Goal: Information Seeking & Learning: Check status

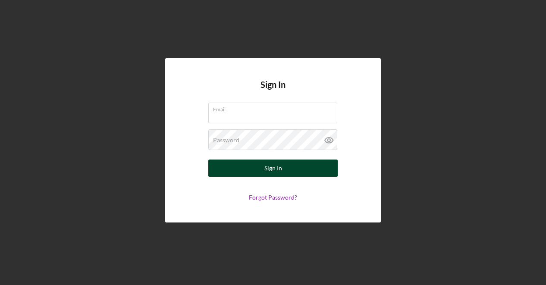
type input "[PERSON_NAME][EMAIL_ADDRESS][DOMAIN_NAME]"
click at [259, 172] on button "Sign In" at bounding box center [272, 167] width 129 height 17
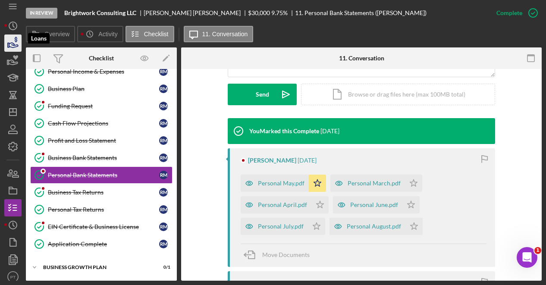
scroll to position [9, 0]
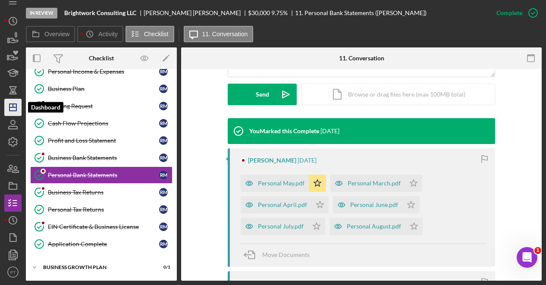
click at [15, 112] on icon "Icon/Dashboard" at bounding box center [13, 108] width 22 height 22
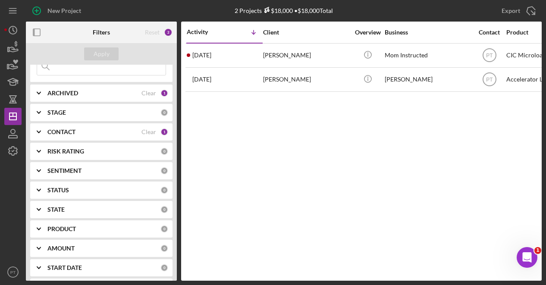
scroll to position [47, 0]
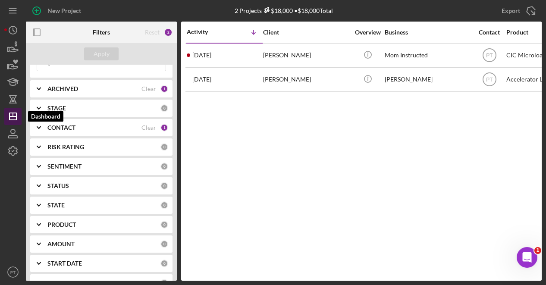
click at [14, 113] on polygon "button" at bounding box center [12, 116] width 7 height 7
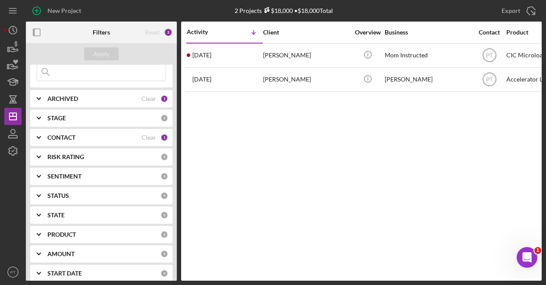
scroll to position [28, 0]
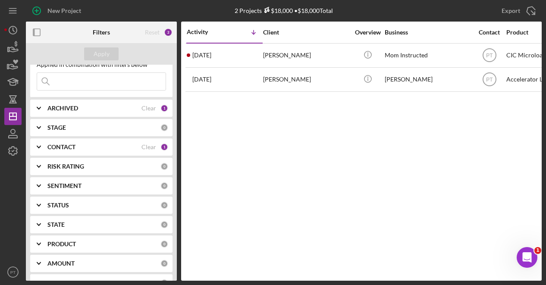
click at [87, 112] on div "ARCHIVED Clear 1" at bounding box center [107, 108] width 121 height 17
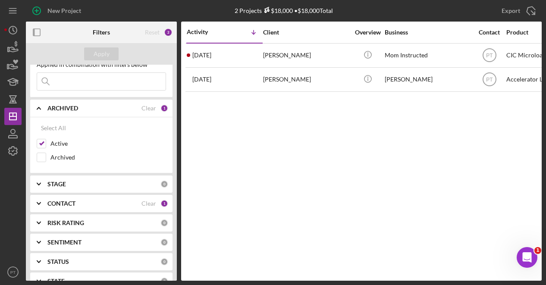
click at [75, 110] on b "ARCHIVED" at bounding box center [62, 108] width 31 height 7
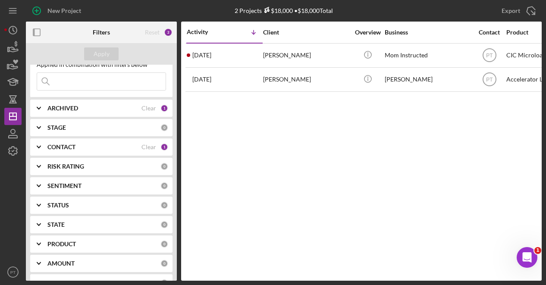
click at [79, 128] on div "STAGE" at bounding box center [103, 127] width 113 height 7
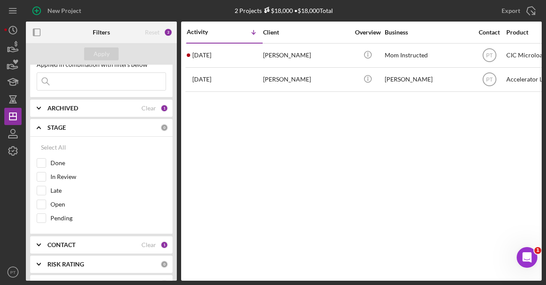
click at [79, 128] on div "STAGE" at bounding box center [103, 127] width 113 height 7
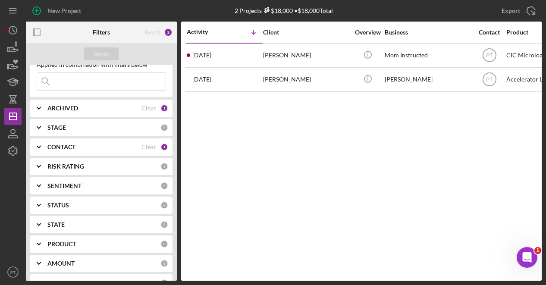
click at [73, 150] on div "CONTACT Clear 1" at bounding box center [107, 147] width 121 height 8
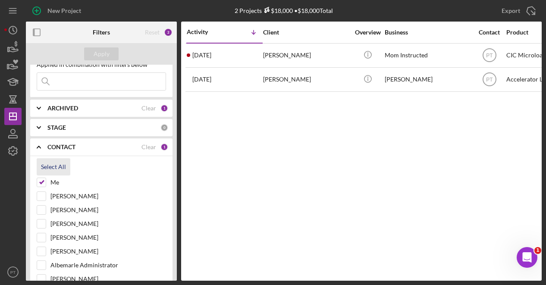
click at [56, 166] on div "Select All" at bounding box center [53, 166] width 25 height 17
checkbox input "true"
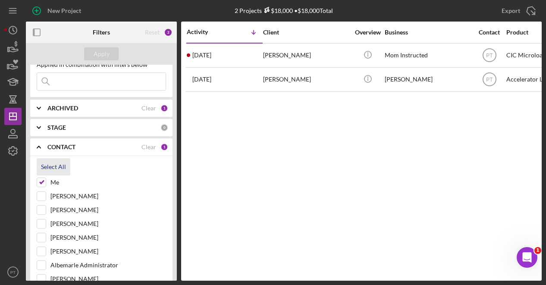
checkbox input "true"
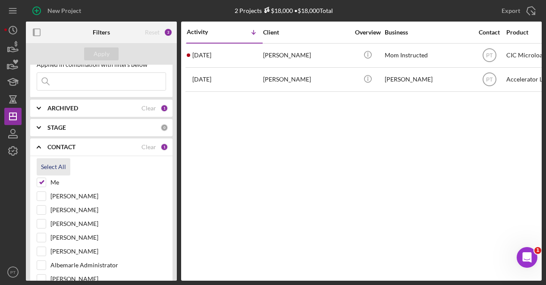
checkbox input "true"
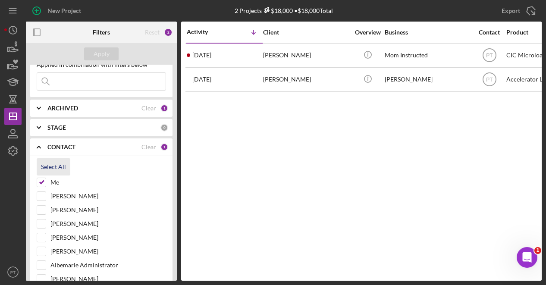
checkbox input "true"
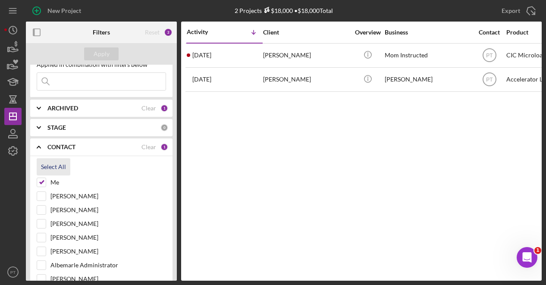
checkbox input "true"
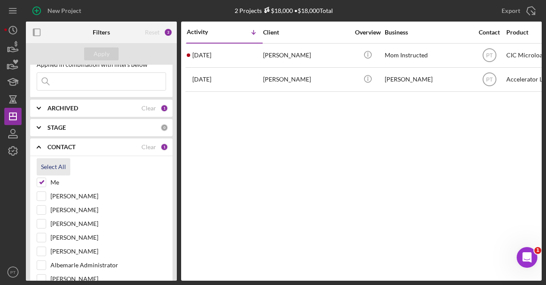
checkbox input "true"
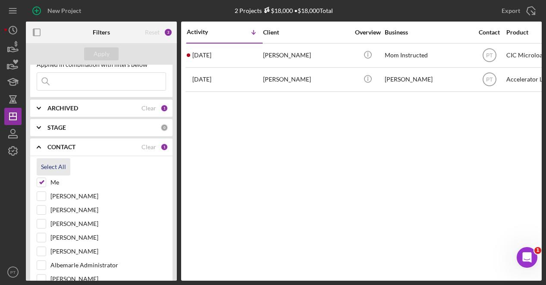
checkbox input "true"
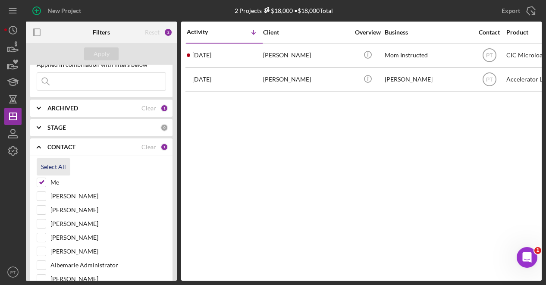
checkbox input "true"
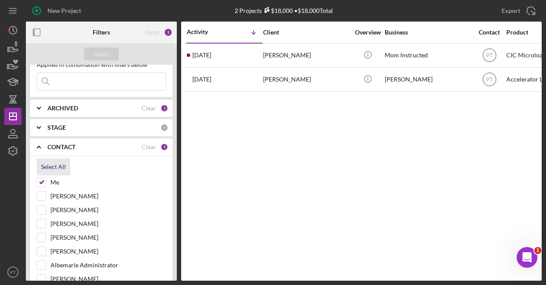
checkbox input "true"
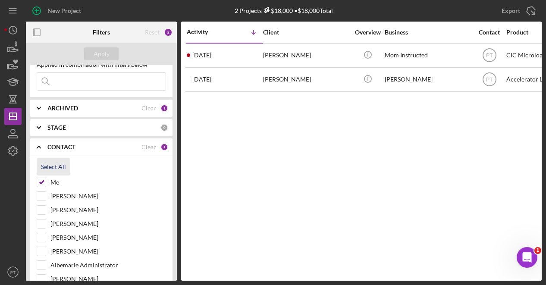
checkbox input "true"
click at [102, 56] on div "Apply" at bounding box center [102, 53] width 16 height 13
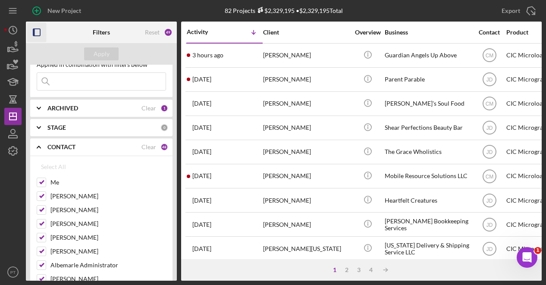
click at [34, 31] on rect "button" at bounding box center [34, 32] width 2 height 7
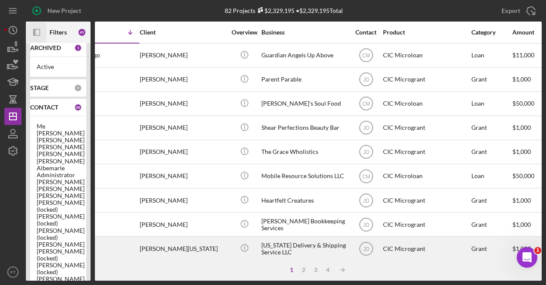
scroll to position [0, 0]
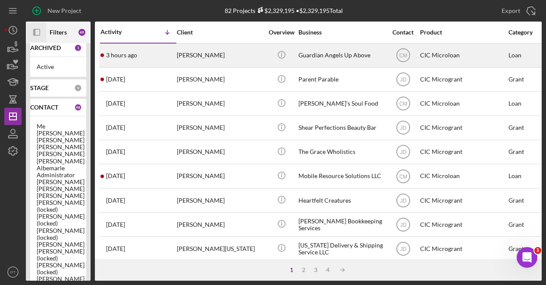
click at [157, 58] on div "3 hours ago [PERSON_NAME]" at bounding box center [137, 55] width 75 height 23
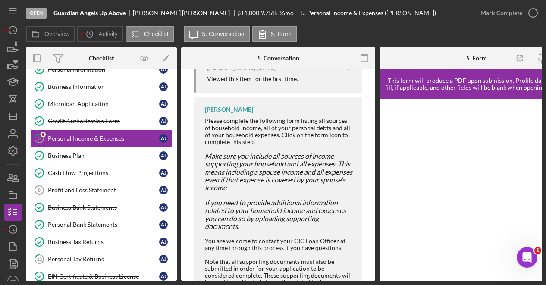
scroll to position [592, 0]
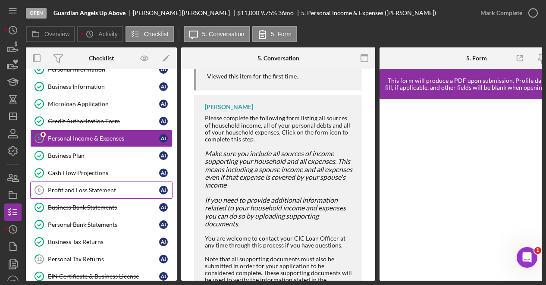
click at [109, 185] on link "Profit and Loss Statement 8 Profit and Loss Statement A J" at bounding box center [101, 189] width 142 height 17
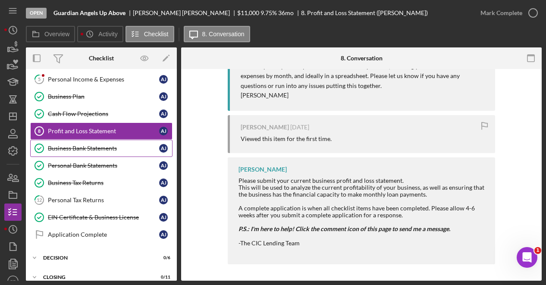
scroll to position [90, 0]
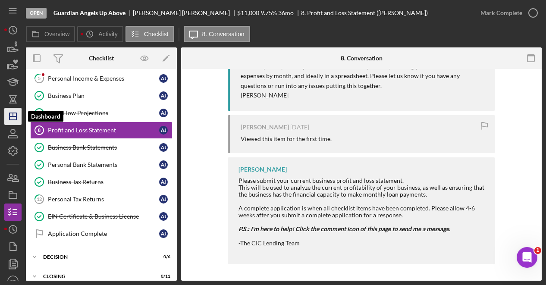
click at [14, 118] on icon "Icon/Dashboard" at bounding box center [13, 117] width 22 height 22
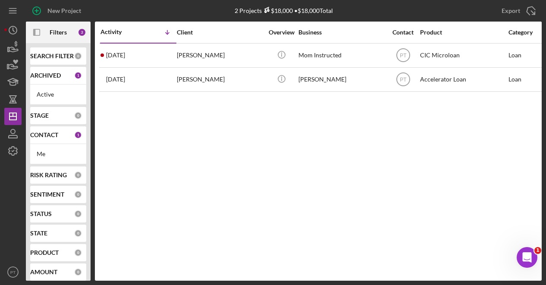
click at [60, 137] on div "CONTACT" at bounding box center [52, 134] width 44 height 7
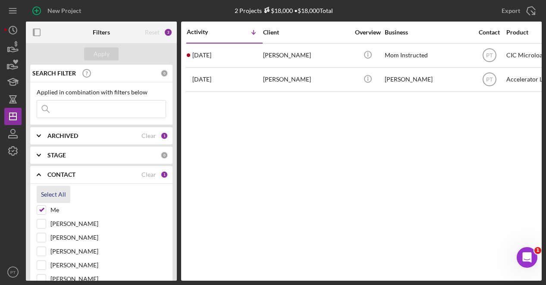
click at [59, 198] on div "Select All" at bounding box center [53, 194] width 25 height 17
checkbox input "true"
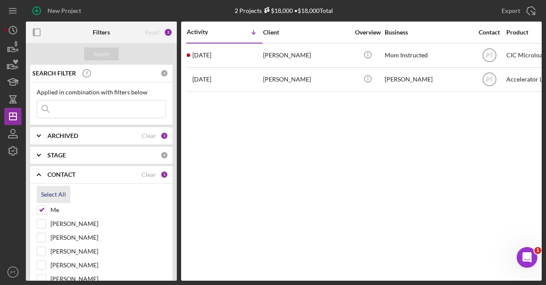
checkbox input "true"
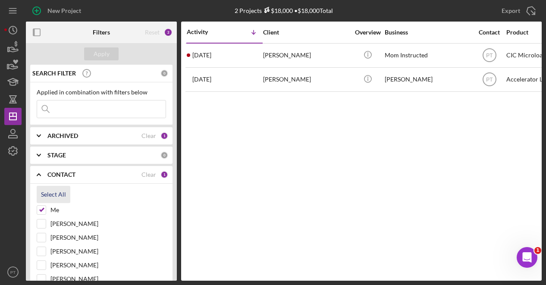
checkbox input "true"
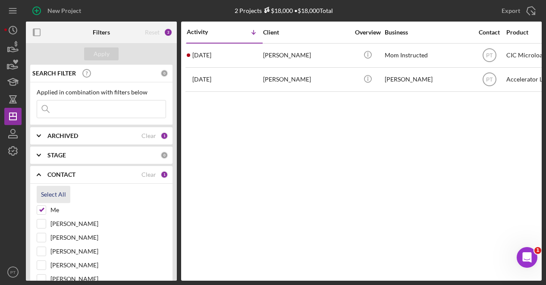
checkbox input "true"
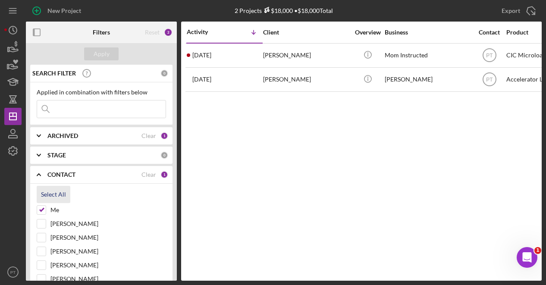
checkbox input "true"
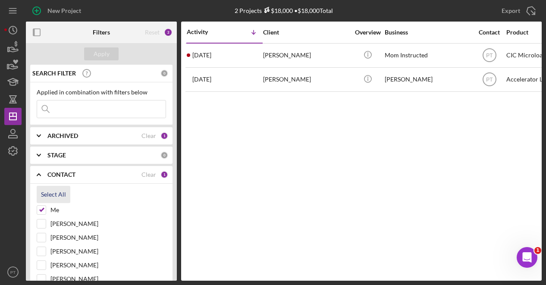
checkbox input "true"
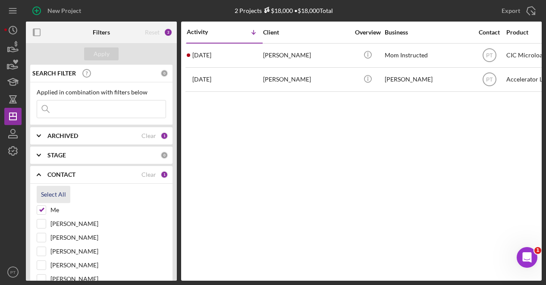
checkbox input "true"
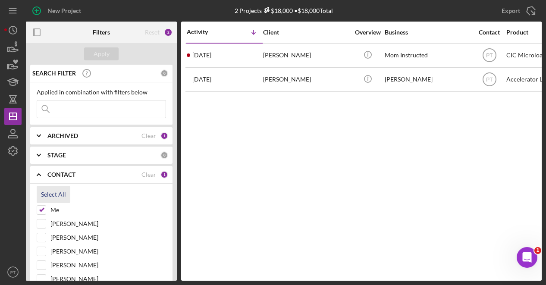
checkbox input "true"
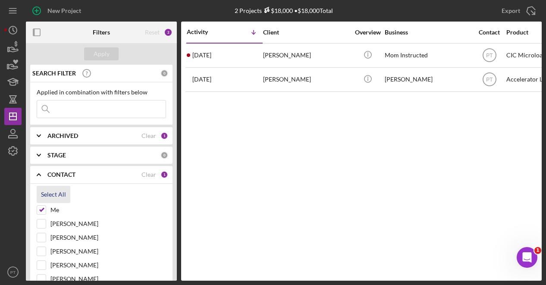
checkbox input "true"
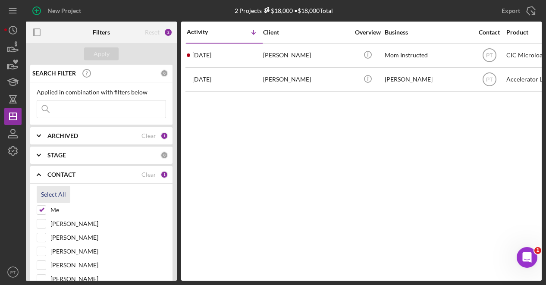
checkbox input "true"
click at [110, 52] on button "Apply" at bounding box center [101, 53] width 34 height 13
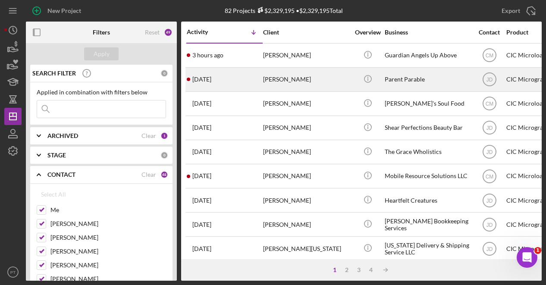
click at [227, 77] on div "[DATE] [PERSON_NAME]" at bounding box center [224, 79] width 75 height 23
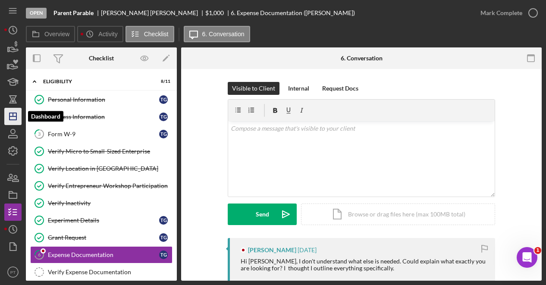
click at [17, 113] on icon "Icon/Dashboard" at bounding box center [13, 117] width 22 height 22
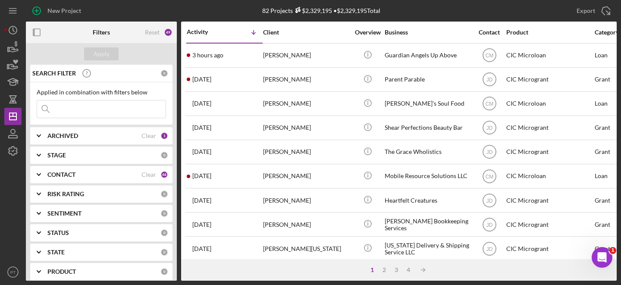
click at [75, 175] on b "CONTACT" at bounding box center [61, 174] width 28 height 7
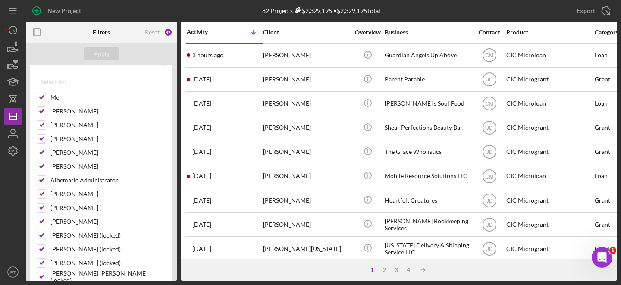
scroll to position [33, 0]
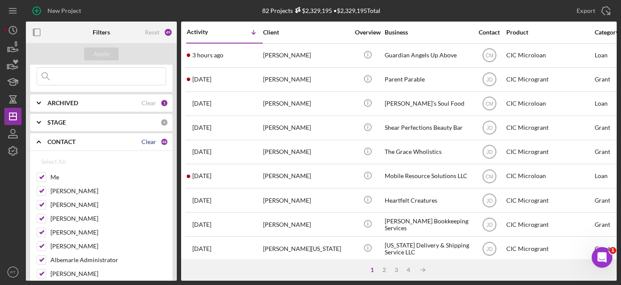
click at [145, 144] on div "Clear" at bounding box center [148, 141] width 15 height 7
checkbox input "false"
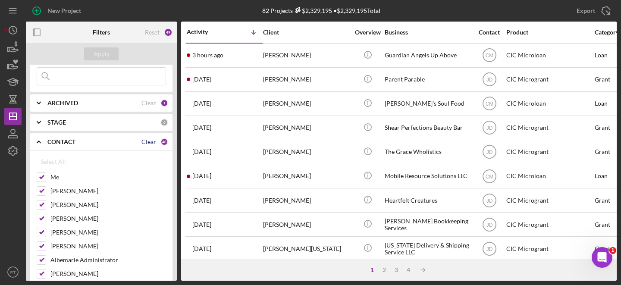
checkbox input "false"
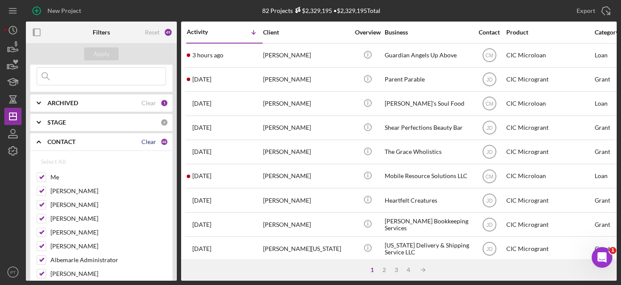
checkbox input "false"
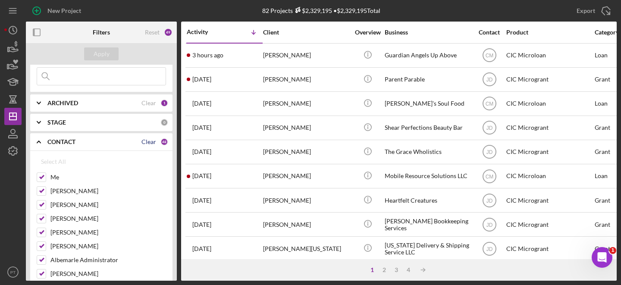
checkbox input "false"
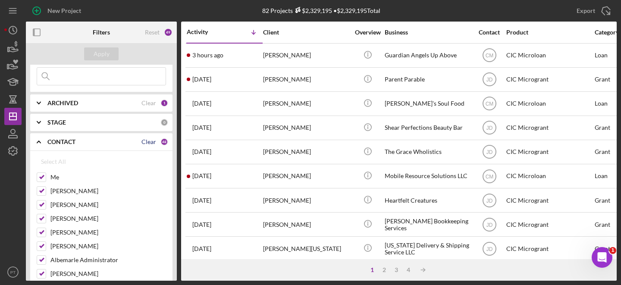
checkbox input "false"
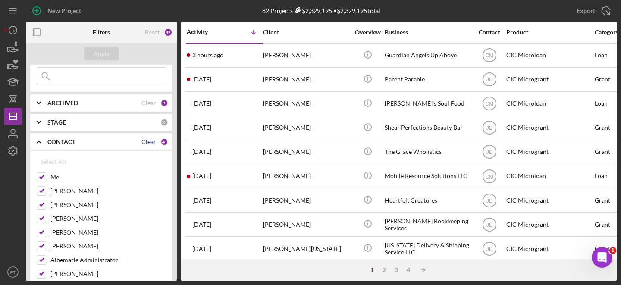
checkbox input "false"
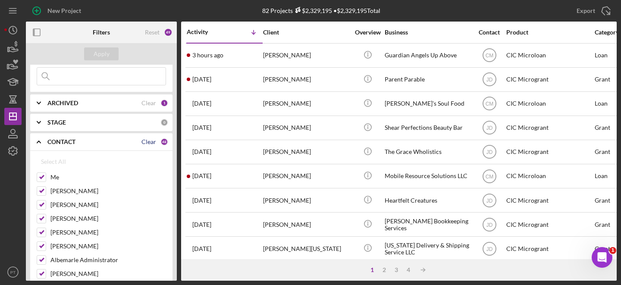
checkbox input "false"
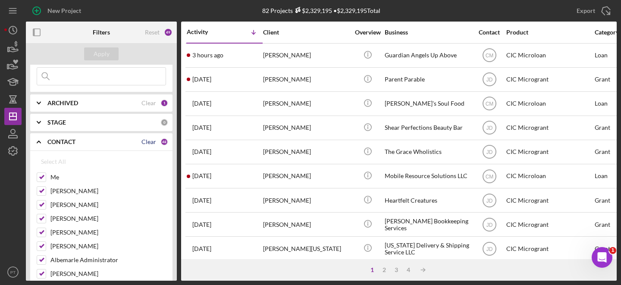
checkbox input "false"
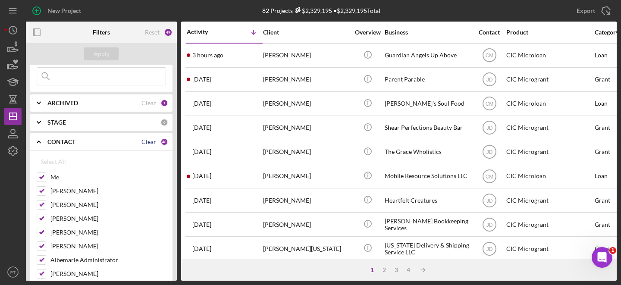
checkbox input "false"
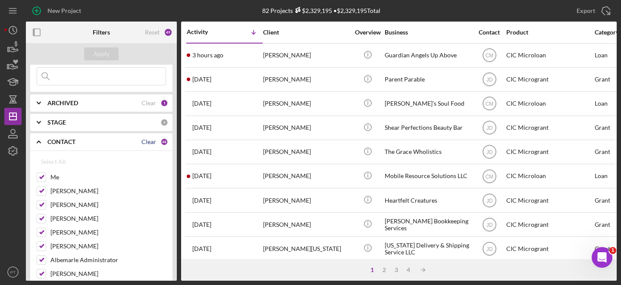
checkbox input "false"
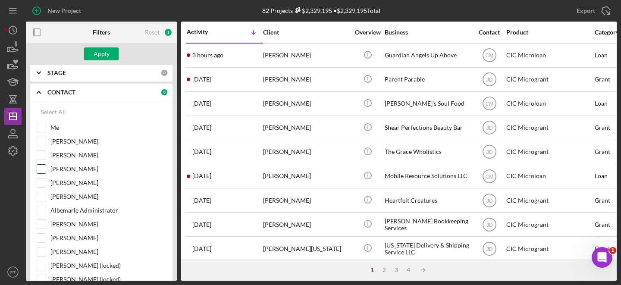
scroll to position [86, 0]
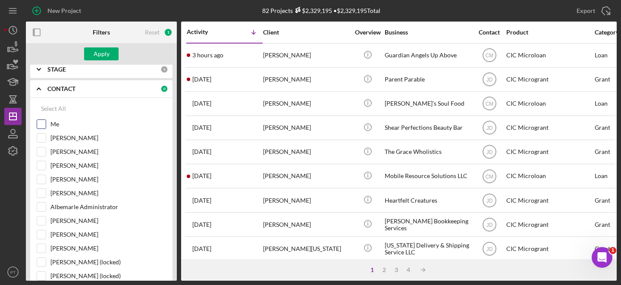
click at [42, 123] on input "Me" at bounding box center [41, 124] width 9 height 9
checkbox input "true"
click at [41, 137] on input "[PERSON_NAME]" at bounding box center [41, 138] width 9 height 9
checkbox input "true"
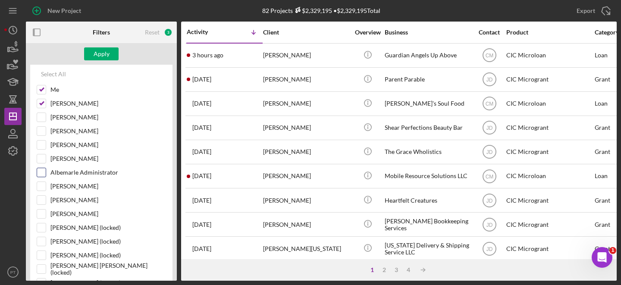
scroll to position [141, 0]
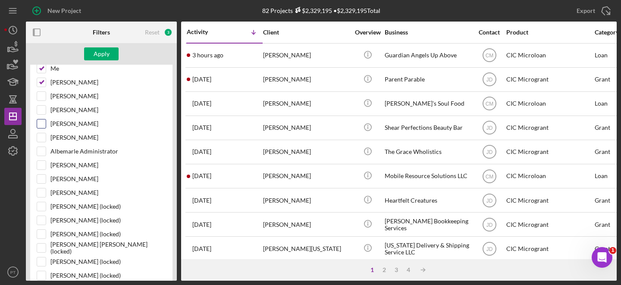
click at [48, 122] on div "[PERSON_NAME]" at bounding box center [101, 126] width 129 height 14
click at [43, 123] on input "[PERSON_NAME]" at bounding box center [41, 123] width 9 height 9
checkbox input "true"
click at [107, 60] on div "Apply" at bounding box center [101, 54] width 151 height 22
click at [101, 55] on div "Apply" at bounding box center [102, 53] width 16 height 13
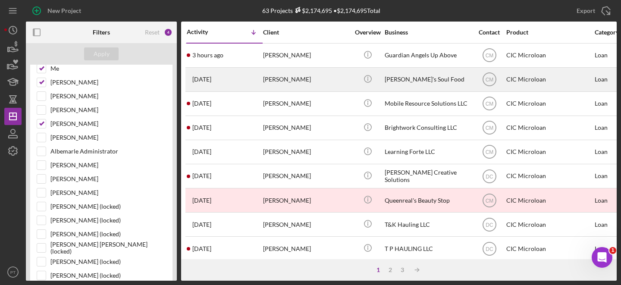
click at [349, 81] on td "[PERSON_NAME]" at bounding box center [306, 79] width 88 height 24
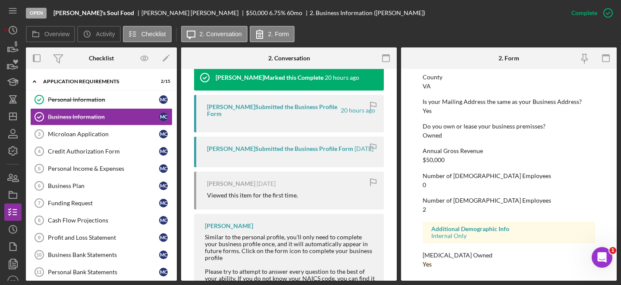
scroll to position [300, 0]
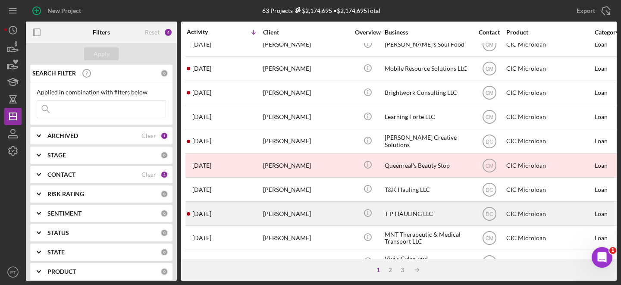
scroll to position [50, 0]
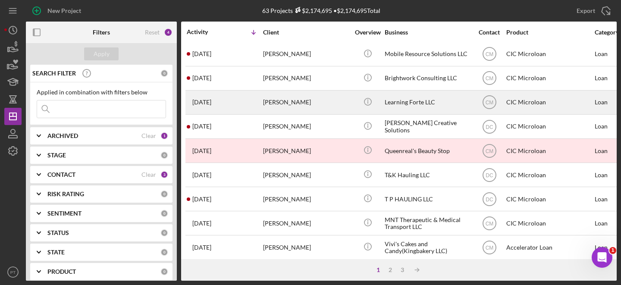
click at [241, 100] on div "[DATE] [PERSON_NAME]" at bounding box center [224, 102] width 75 height 23
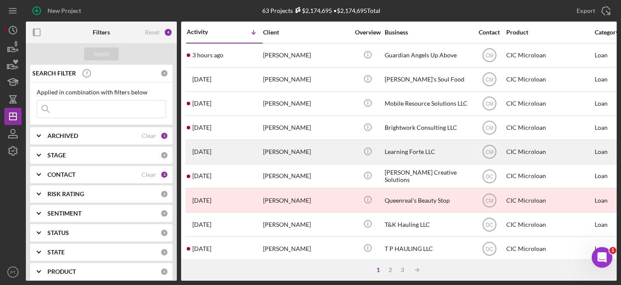
click at [245, 159] on div "[DATE] [PERSON_NAME]" at bounding box center [224, 151] width 75 height 23
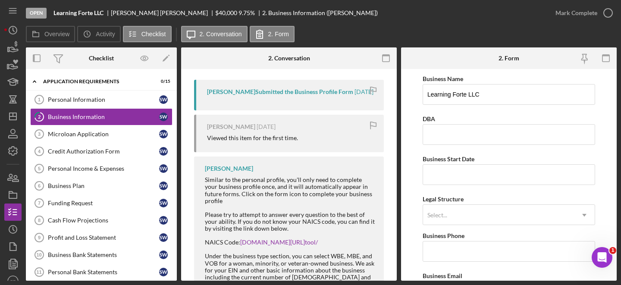
scroll to position [160, 0]
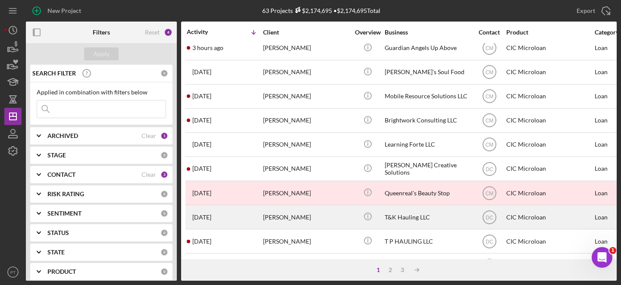
scroll to position [7, 0]
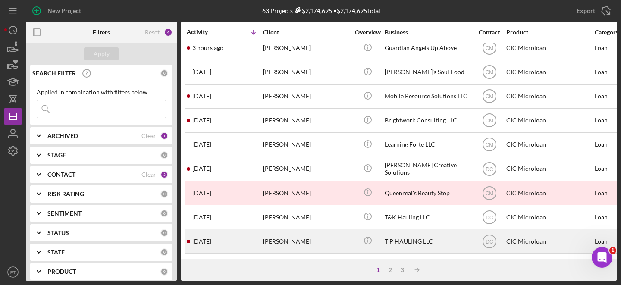
click at [259, 241] on div "[DATE] [PERSON_NAME]" at bounding box center [224, 241] width 75 height 23
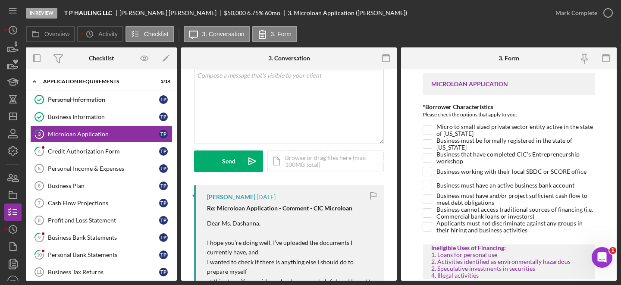
scroll to position [166, 0]
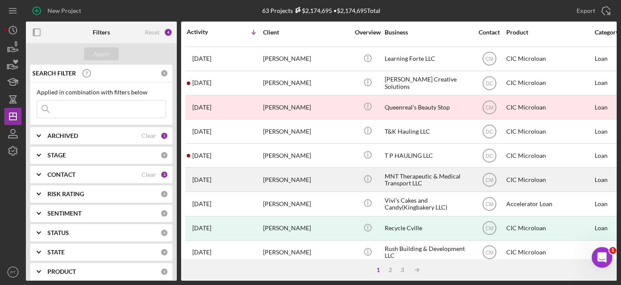
scroll to position [110, 0]
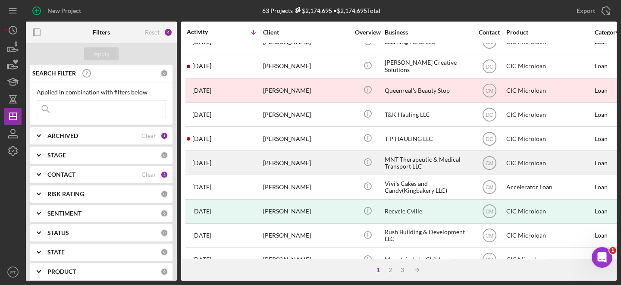
click at [254, 164] on div "[DATE] [PERSON_NAME]" at bounding box center [224, 162] width 75 height 23
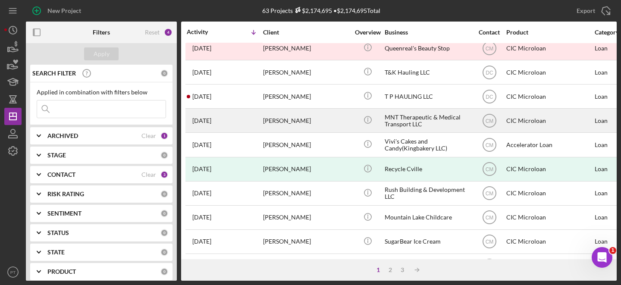
scroll to position [179, 0]
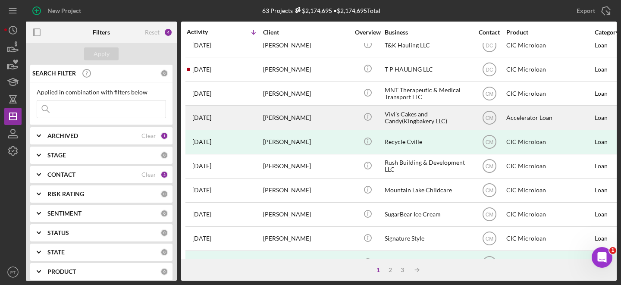
click at [323, 111] on div "[PERSON_NAME]" at bounding box center [306, 117] width 86 height 23
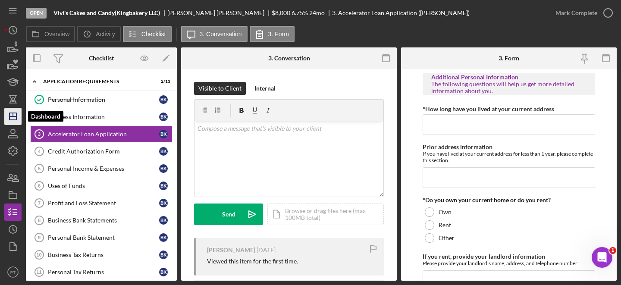
click at [9, 119] on polygon "button" at bounding box center [12, 116] width 7 height 7
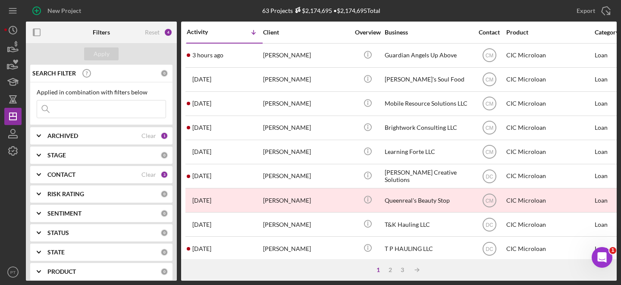
click at [84, 128] on div "ARCHIVED Clear 1" at bounding box center [107, 135] width 121 height 17
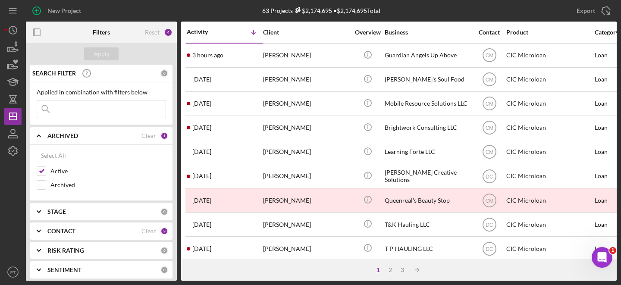
click at [90, 112] on input at bounding box center [101, 108] width 128 height 17
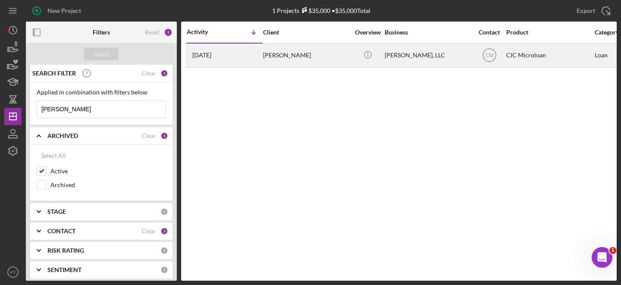
type input "[PERSON_NAME]"
click at [321, 55] on div "[PERSON_NAME]" at bounding box center [306, 55] width 86 height 23
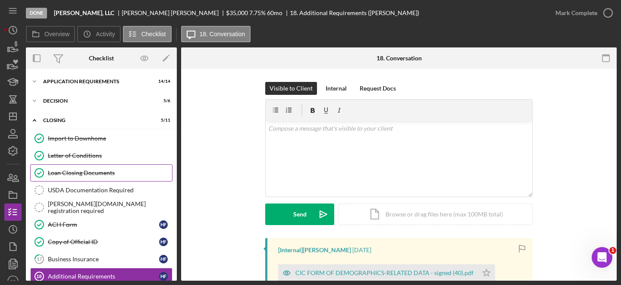
click at [115, 174] on div "Loan Closing Documents" at bounding box center [110, 172] width 124 height 7
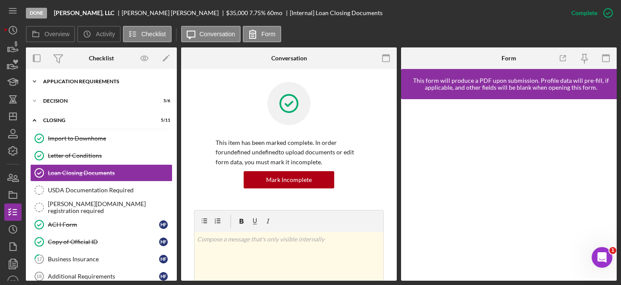
click at [86, 81] on div "APPLICATION REQUIREMENTS" at bounding box center [104, 81] width 123 height 5
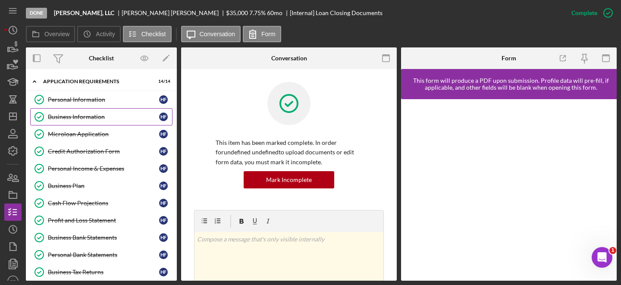
click at [94, 121] on link "Business Information Business Information H F" at bounding box center [101, 116] width 142 height 17
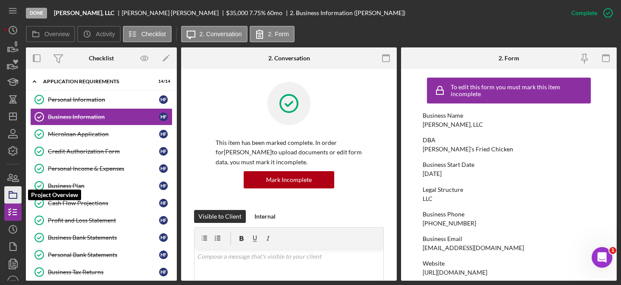
click at [17, 197] on rect "button" at bounding box center [13, 195] width 8 height 5
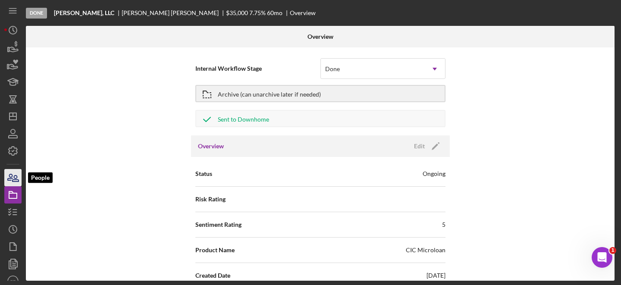
click at [16, 179] on icon "button" at bounding box center [15, 178] width 6 height 6
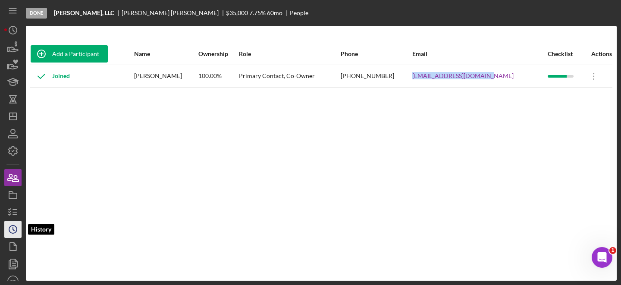
click at [13, 223] on icon "Icon/History" at bounding box center [13, 229] width 22 height 22
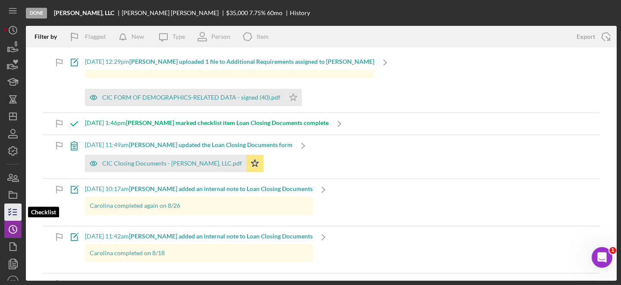
click at [10, 209] on polyline "button" at bounding box center [10, 209] width 2 height 1
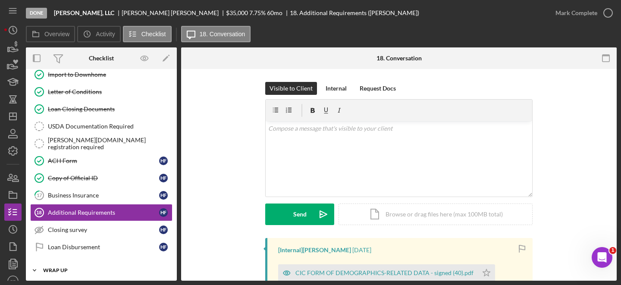
scroll to position [67, 0]
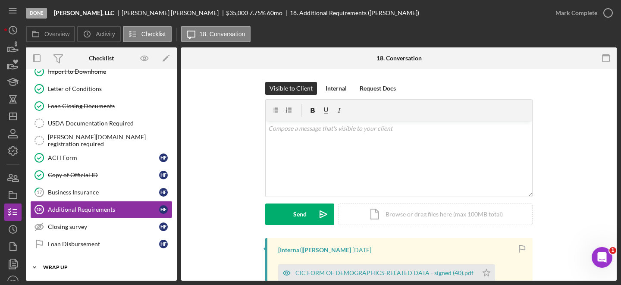
click at [52, 262] on div "Icon/Expander WRAP UP 0 / 2" at bounding box center [101, 267] width 151 height 17
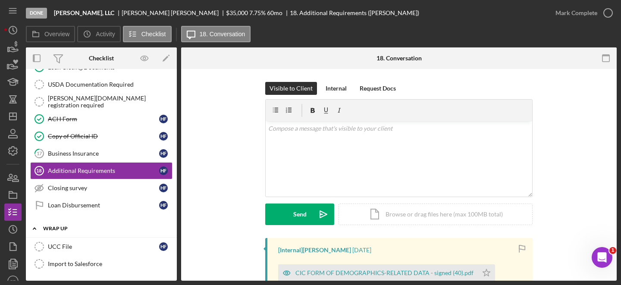
scroll to position [106, 0]
click at [6, 31] on icon "Icon/History" at bounding box center [13, 30] width 22 height 22
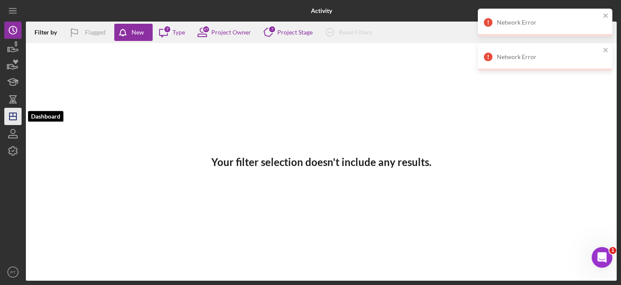
click at [12, 111] on icon "Icon/Dashboard" at bounding box center [13, 117] width 22 height 22
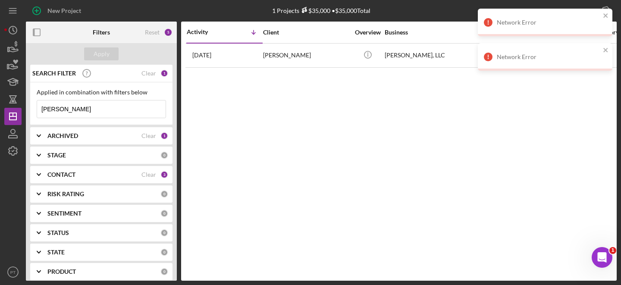
click at [79, 96] on div "Applied in combination with filters below [PERSON_NAME] Icon/Menu Close" at bounding box center [101, 103] width 129 height 29
click at [70, 119] on div "Applied in combination with filters below [PERSON_NAME] Icon/Menu Close" at bounding box center [101, 103] width 142 height 43
click at [68, 109] on input "[PERSON_NAME]" at bounding box center [101, 108] width 128 height 17
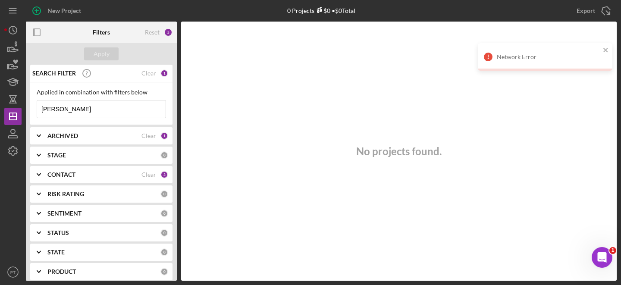
click at [85, 112] on input "[PERSON_NAME]" at bounding box center [101, 108] width 128 height 17
type input "[PERSON_NAME]"
click at [72, 172] on b "CONTACT" at bounding box center [61, 174] width 28 height 7
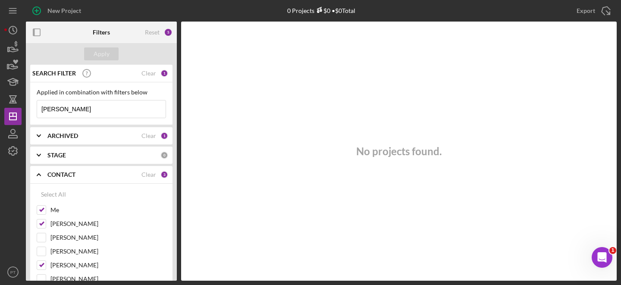
click at [72, 172] on b "CONTACT" at bounding box center [61, 174] width 28 height 7
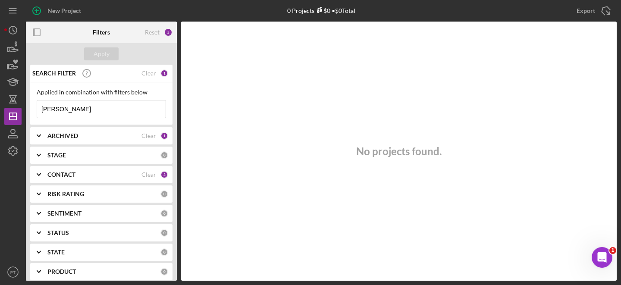
click at [84, 109] on input "[PERSON_NAME]" at bounding box center [101, 108] width 128 height 17
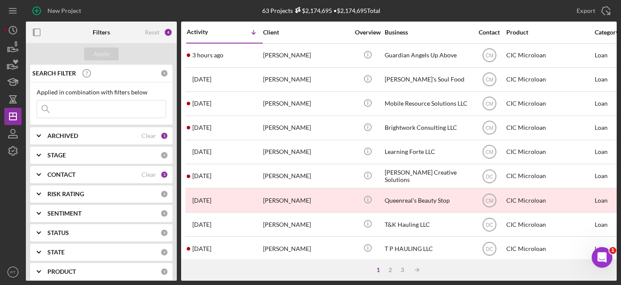
click at [69, 138] on b "ARCHIVED" at bounding box center [62, 135] width 31 height 7
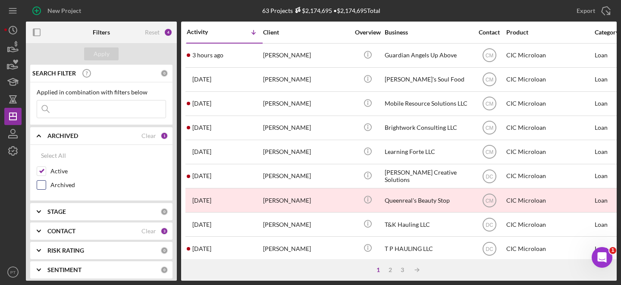
click at [43, 184] on input "Archived" at bounding box center [41, 185] width 9 height 9
checkbox input "true"
click at [77, 116] on input at bounding box center [101, 108] width 128 height 17
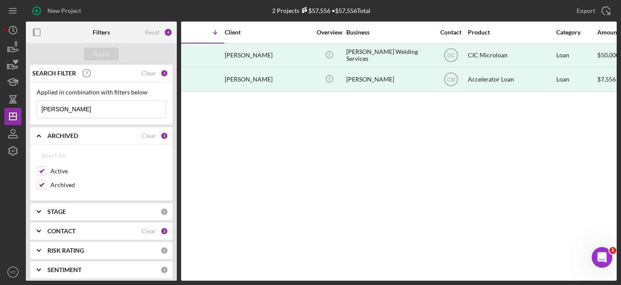
scroll to position [0, 120]
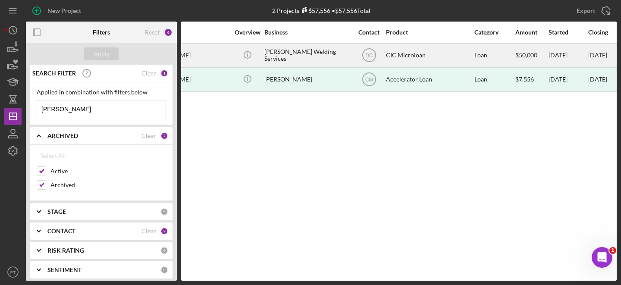
type input "[PERSON_NAME]"
click at [319, 52] on div "[PERSON_NAME] Welding Services" at bounding box center [307, 55] width 86 height 23
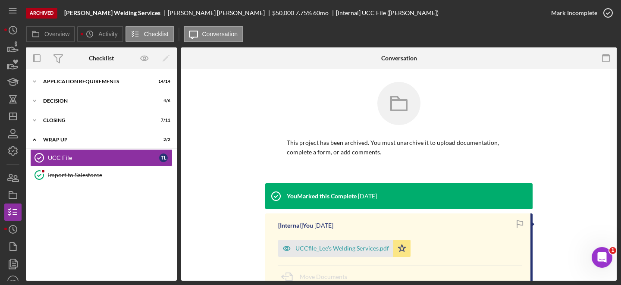
scroll to position [23, 0]
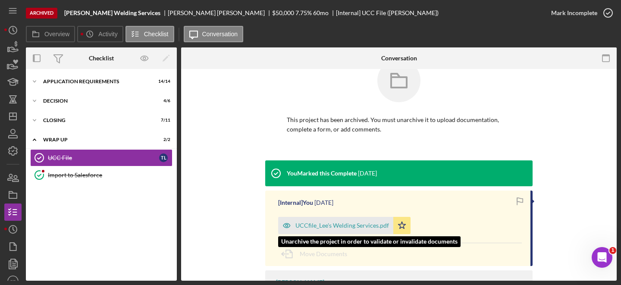
click at [333, 225] on div "UCCfile_Lee's Welding Services.pdf" at bounding box center [342, 225] width 94 height 7
